Goal: Information Seeking & Learning: Learn about a topic

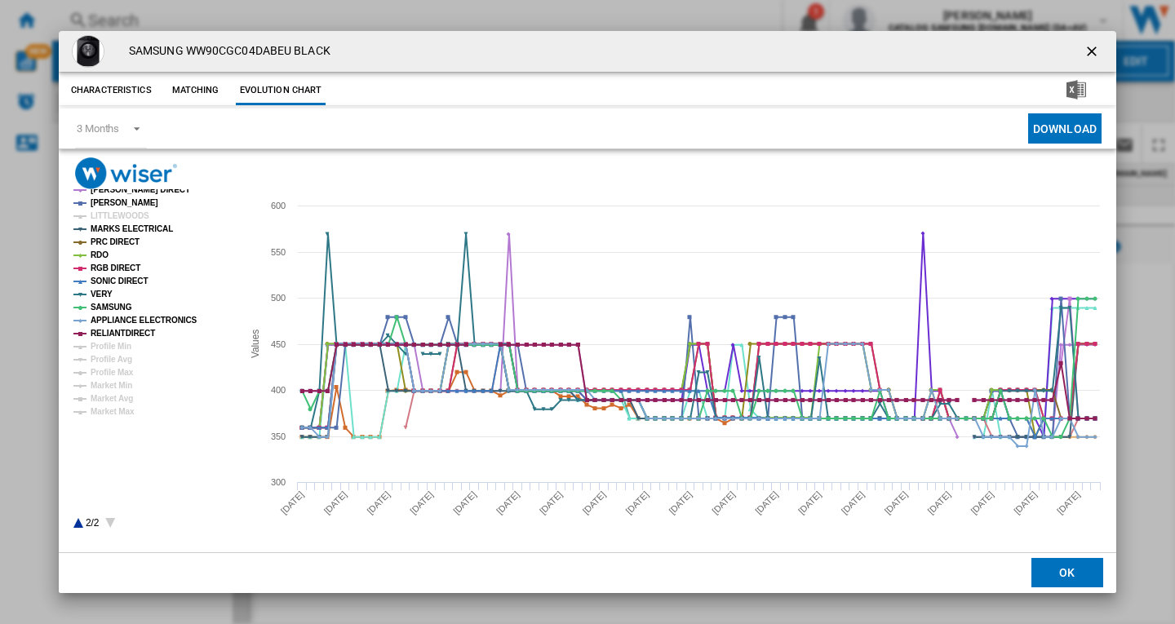
click at [1093, 51] on ng-md-icon "getI18NText('BUTTONS.CLOSE_DIALOG')" at bounding box center [1094, 53] width 20 height 20
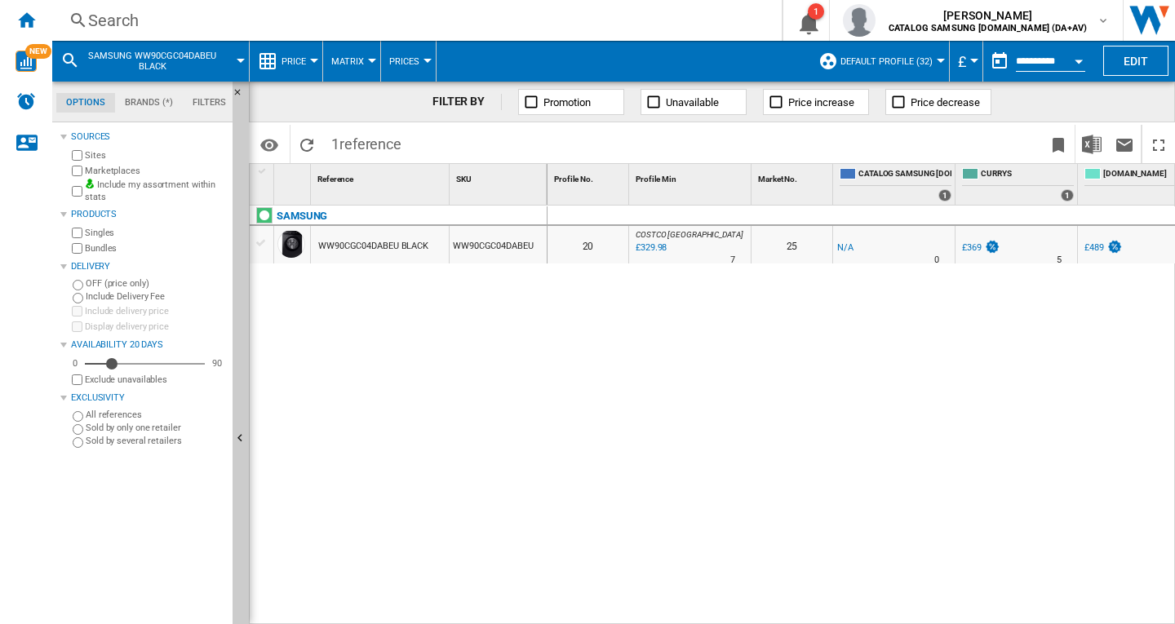
click at [157, 28] on div "Search" at bounding box center [413, 20] width 651 height 23
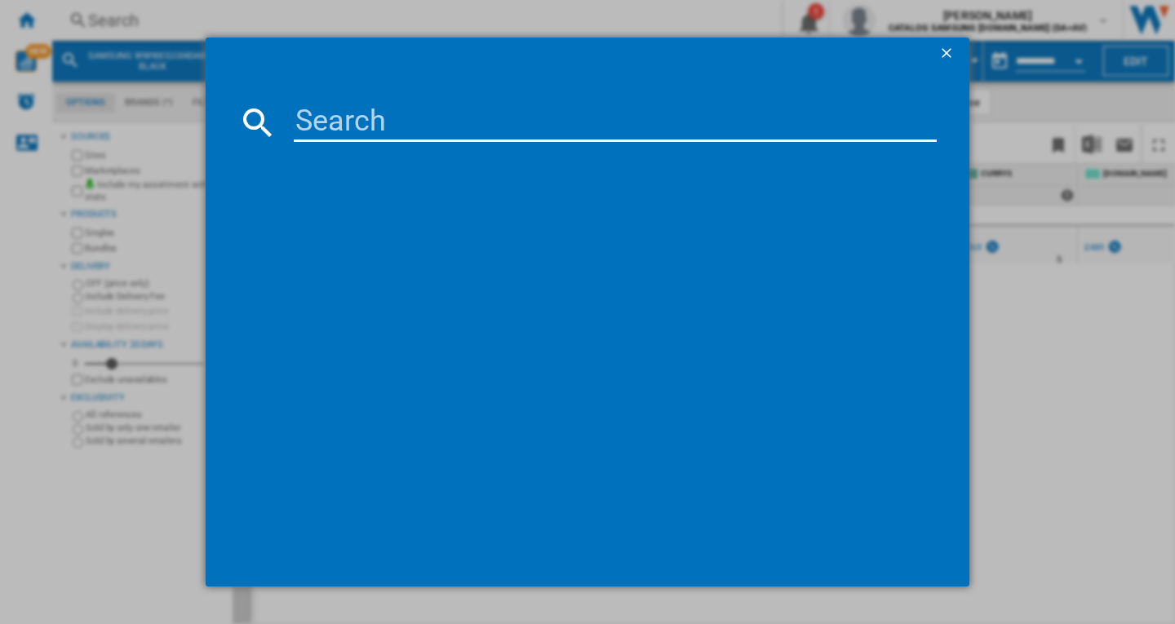
click at [360, 122] on input at bounding box center [615, 122] width 643 height 39
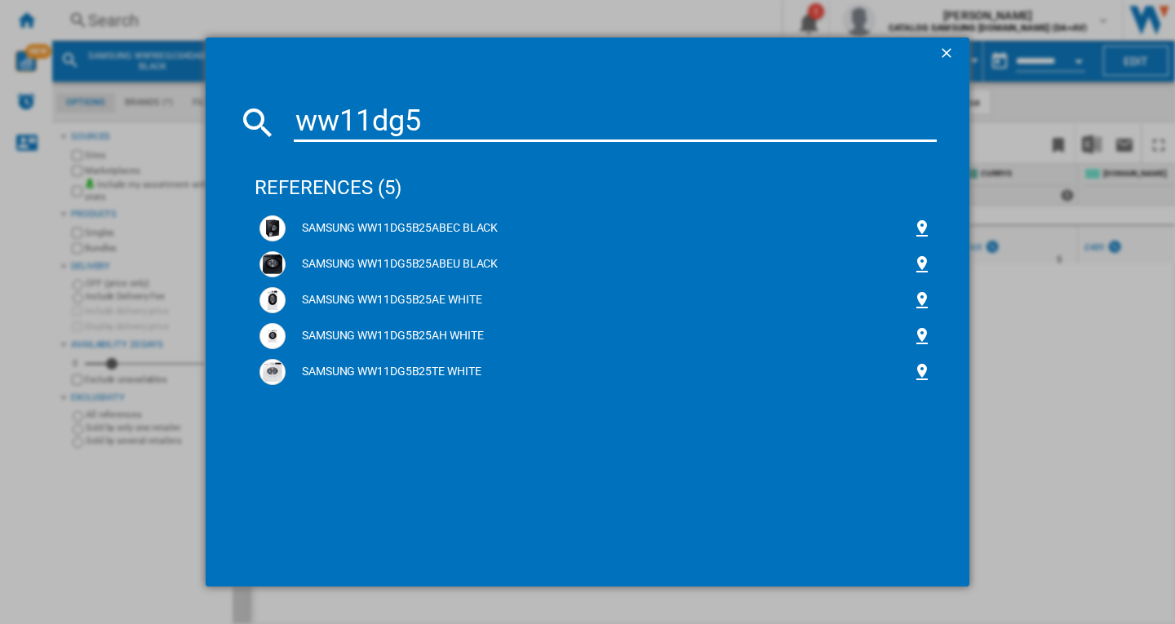
type input "ww11dg5"
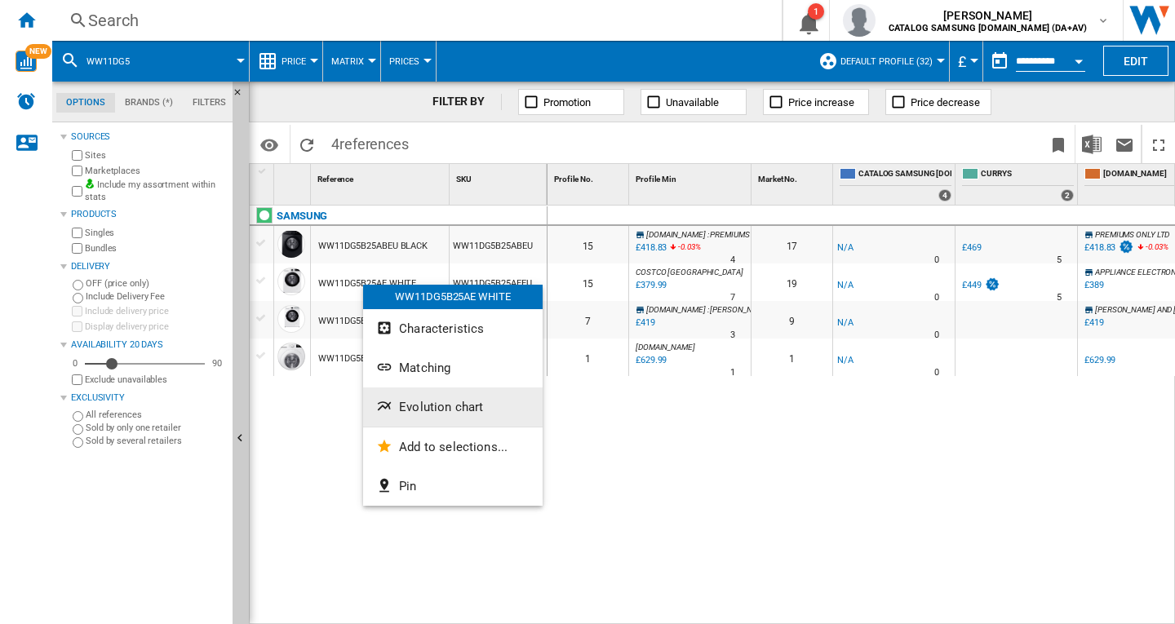
click at [449, 414] on span "Evolution chart" at bounding box center [441, 407] width 84 height 15
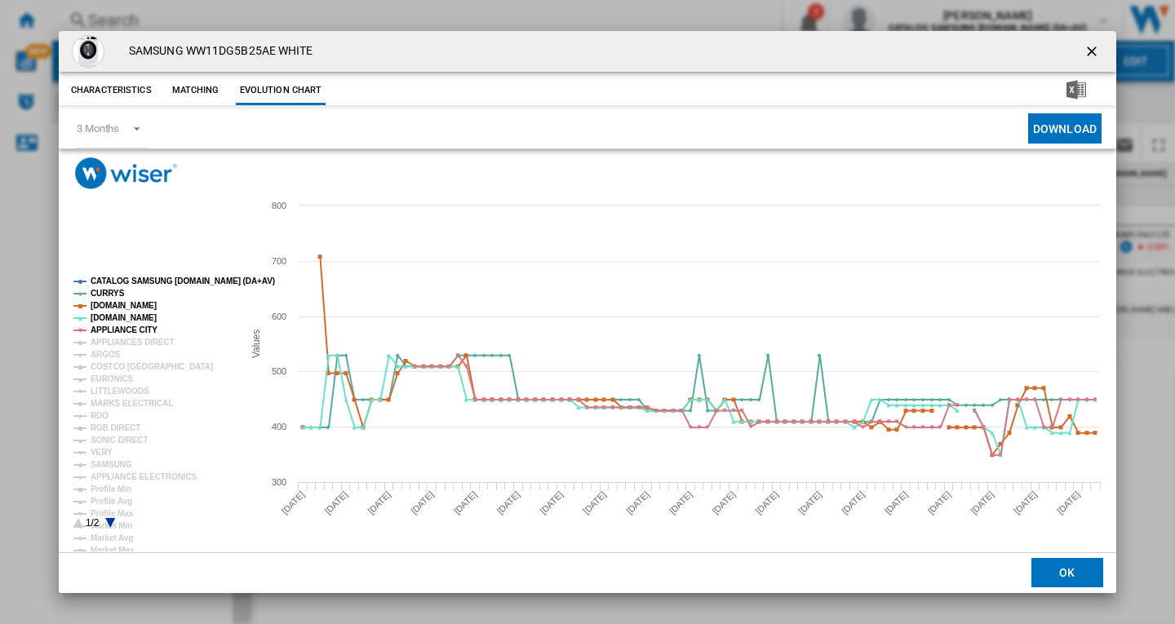
click at [131, 274] on rect "Product popup" at bounding box center [151, 403] width 169 height 264
click at [129, 280] on tspan "CATALOG SAMSUNG [DOMAIN_NAME] (DA+AV)" at bounding box center [183, 281] width 184 height 9
click at [114, 339] on tspan "APPLIANCES DIRECT" at bounding box center [133, 342] width 84 height 9
click at [105, 358] on tspan "ARGOS" at bounding box center [106, 354] width 30 height 9
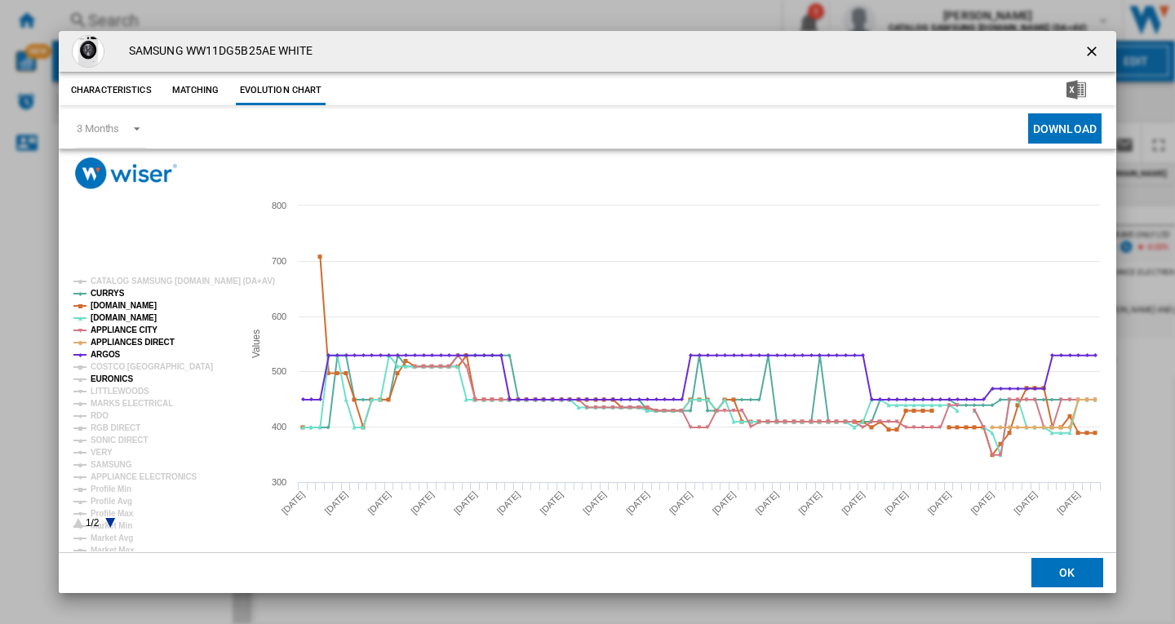
click at [118, 380] on tspan "EURONICS" at bounding box center [112, 379] width 42 height 9
click at [118, 402] on tspan "MARKS ELECTRICAL" at bounding box center [132, 403] width 82 height 9
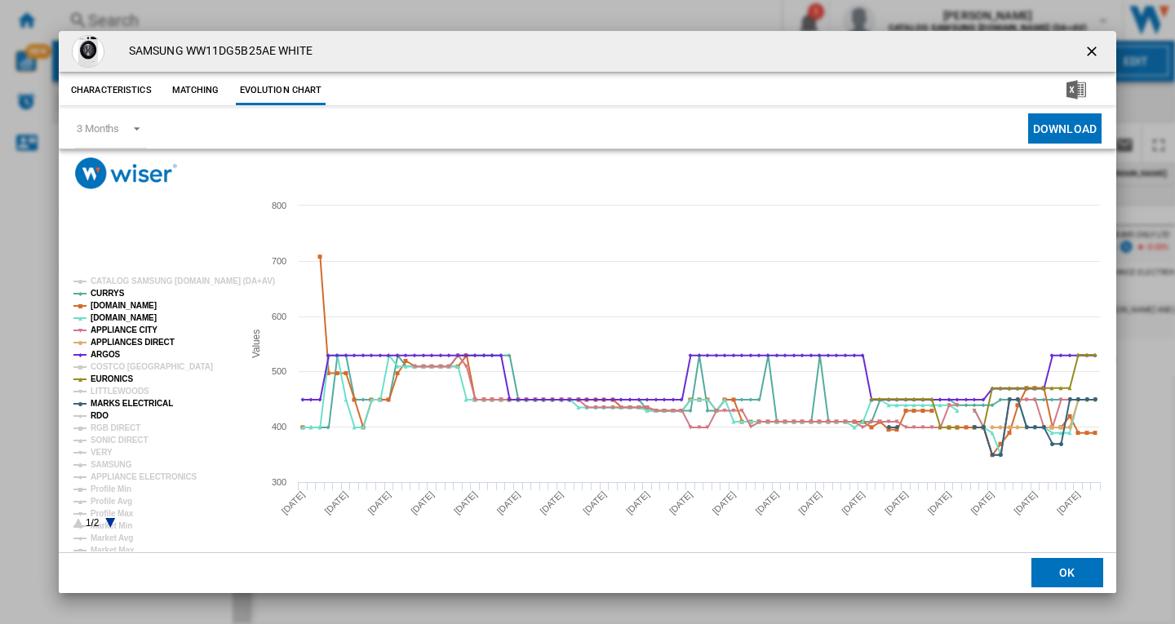
click at [102, 419] on tspan "RDO" at bounding box center [100, 415] width 18 height 9
click at [111, 424] on tspan "RGB DIRECT" at bounding box center [116, 428] width 50 height 9
click at [109, 439] on tspan "SONIC DIRECT" at bounding box center [119, 440] width 57 height 9
click at [100, 451] on tspan "VERY" at bounding box center [102, 452] width 22 height 9
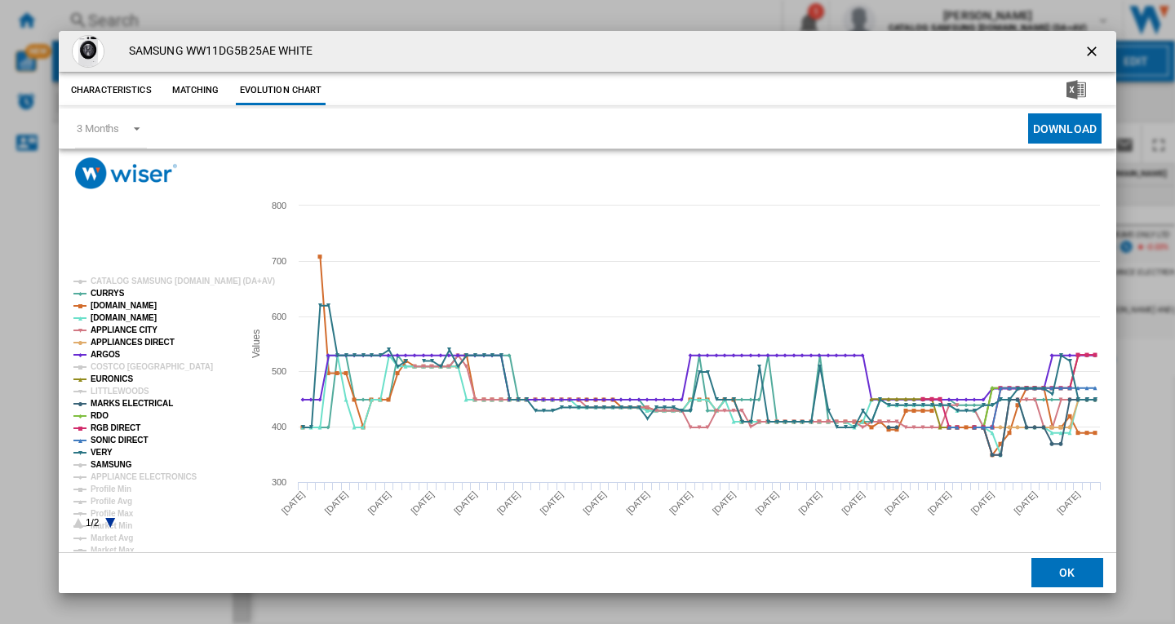
click at [107, 467] on tspan "SAMSUNG" at bounding box center [112, 464] width 42 height 9
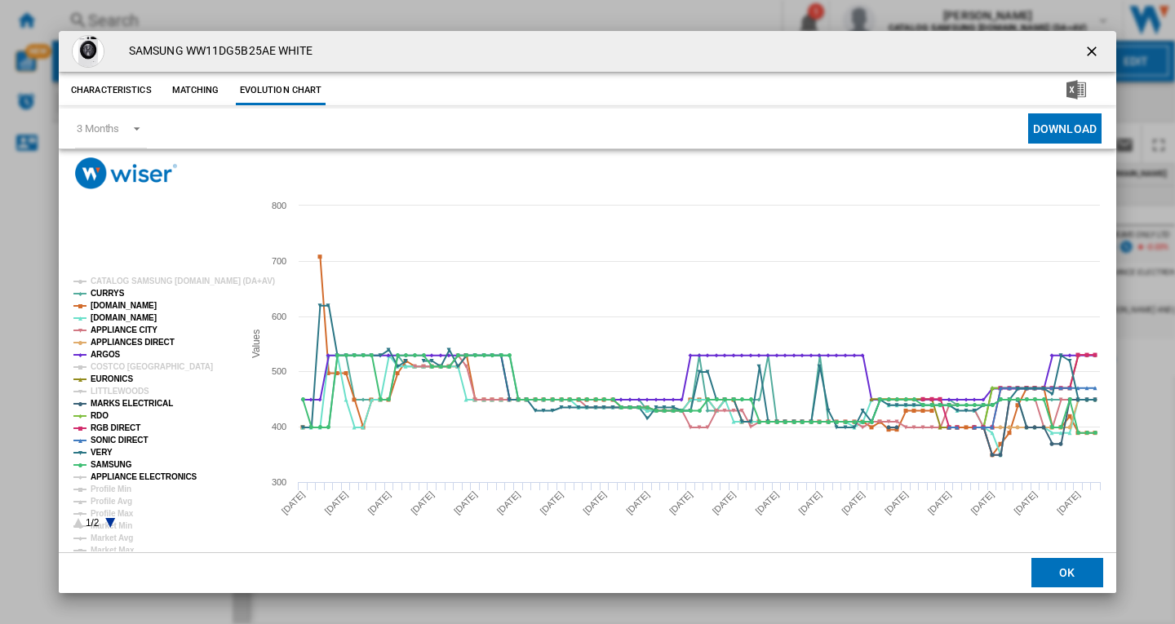
click at [127, 478] on tspan "APPLIANCE ELECTRONICS" at bounding box center [144, 477] width 107 height 9
